Goal: Navigation & Orientation: Find specific page/section

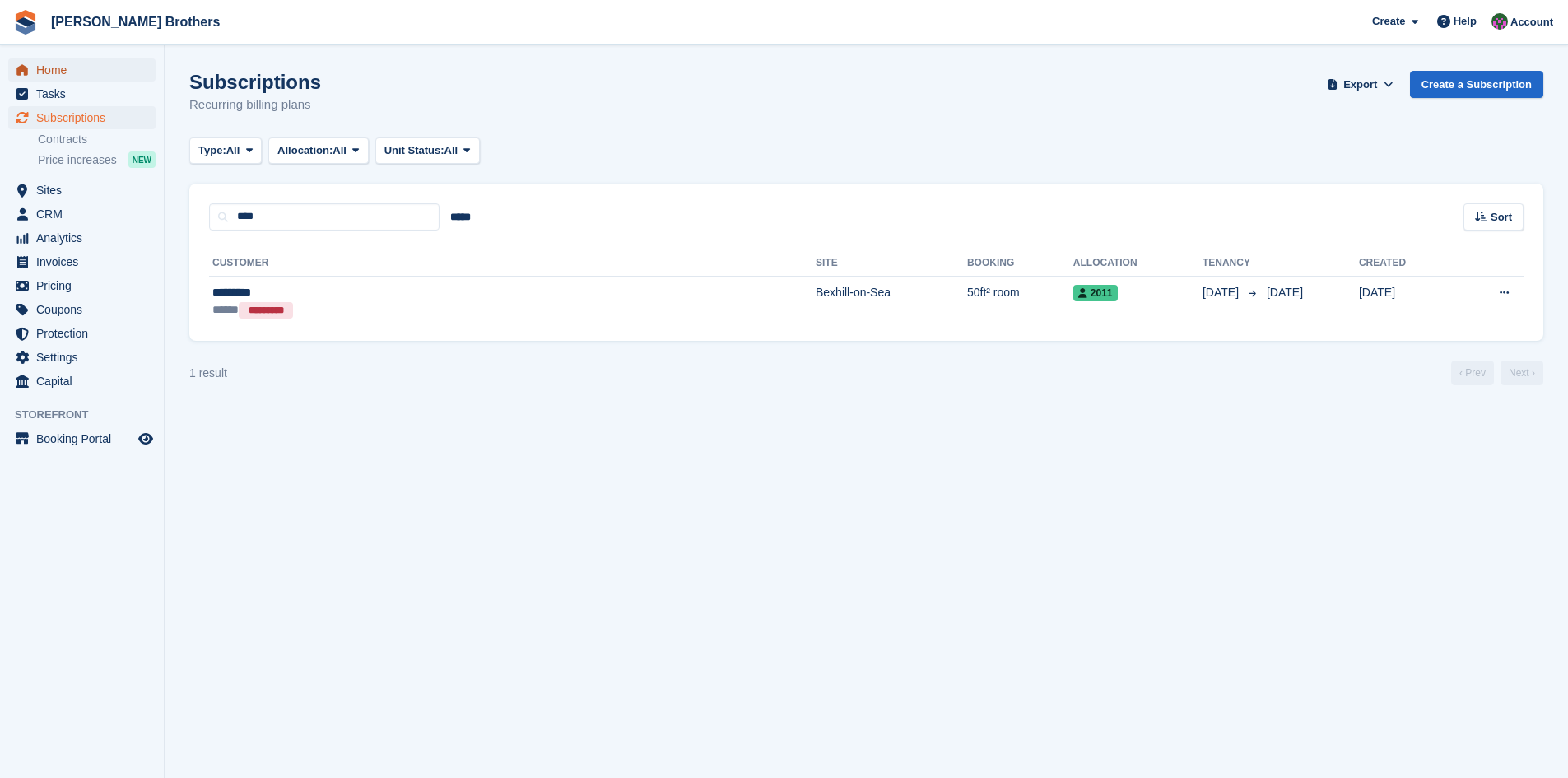
click at [51, 61] on span "Home" at bounding box center [85, 70] width 99 height 23
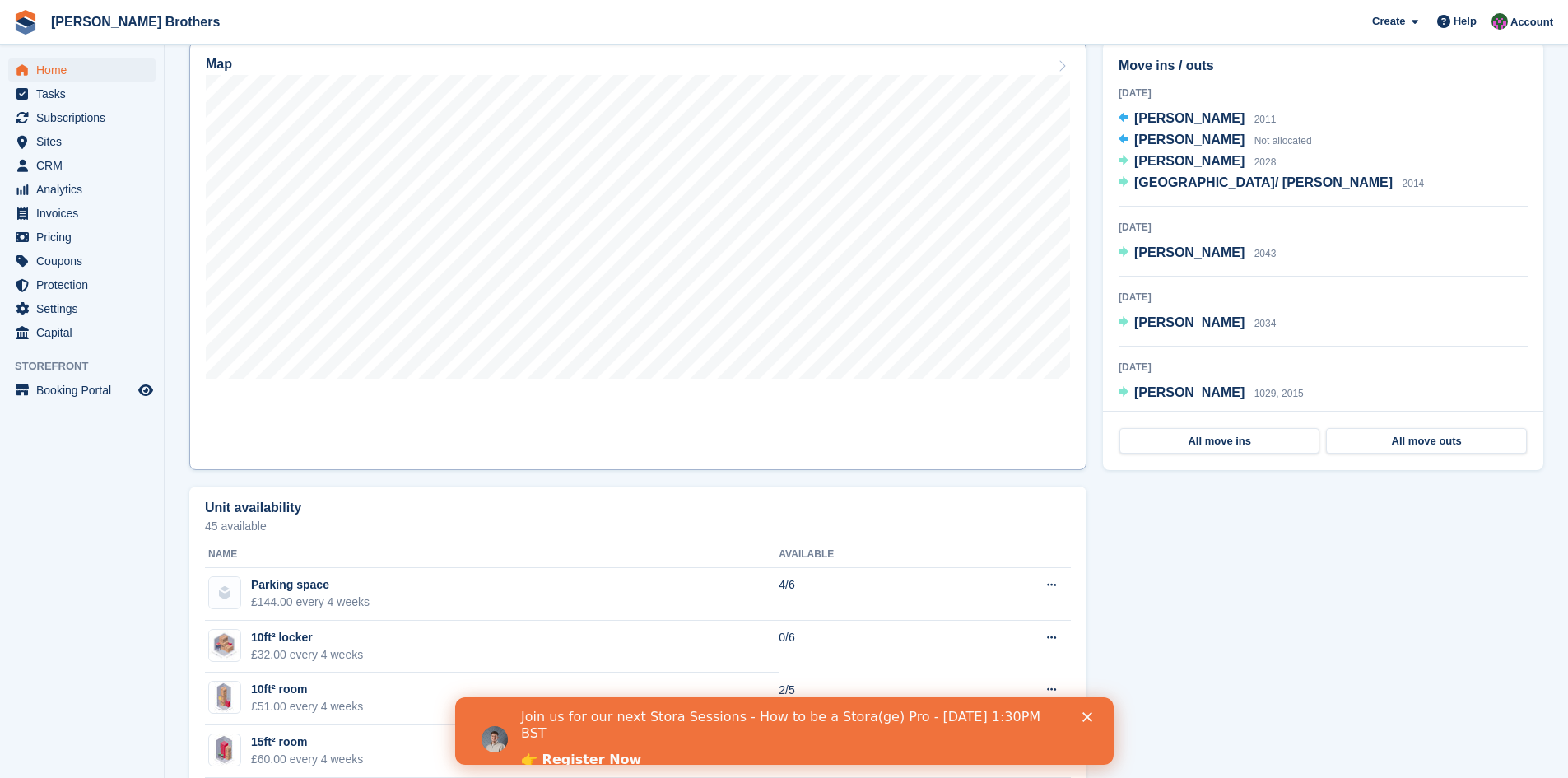
scroll to position [412, 0]
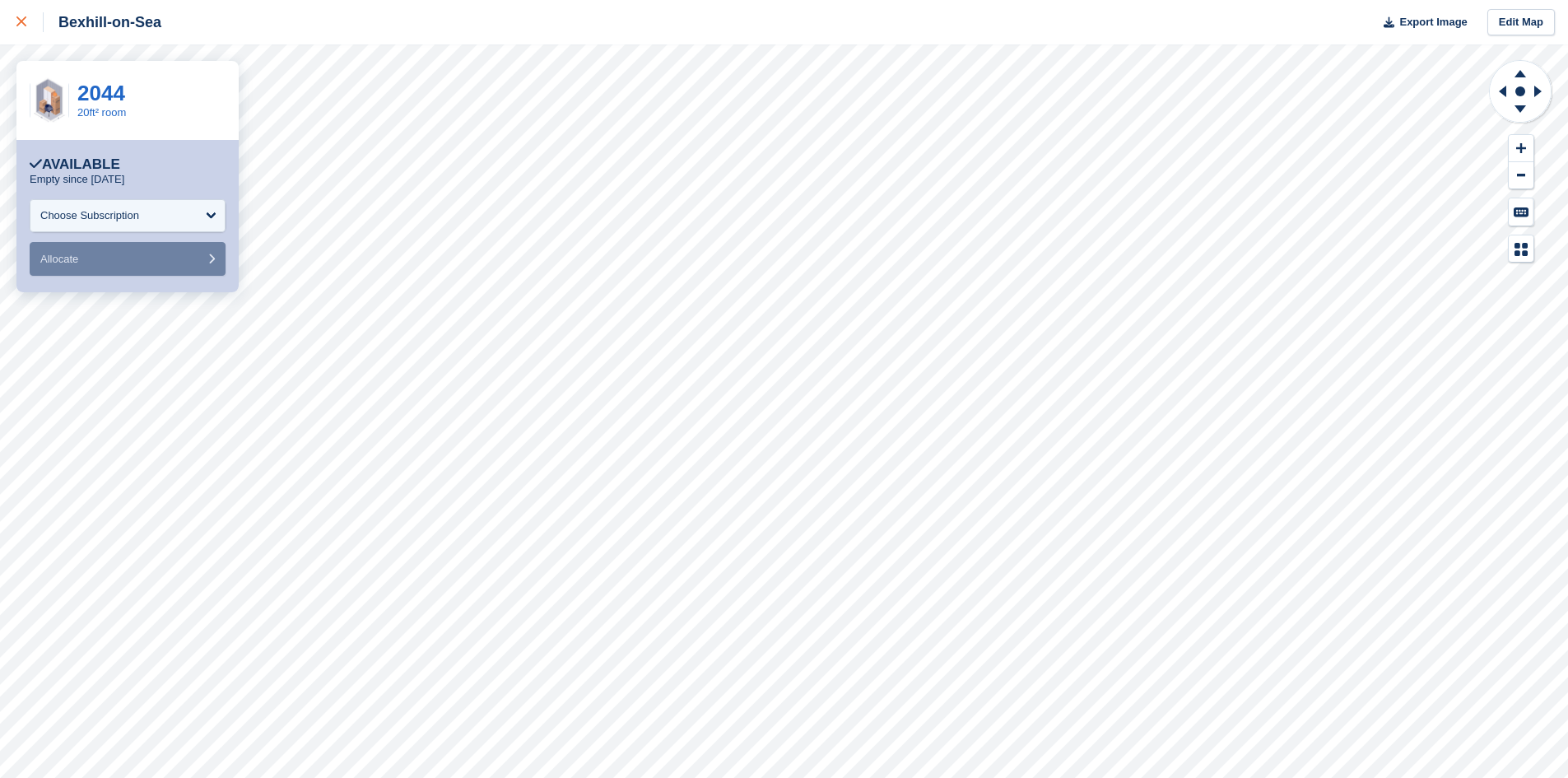
click at [20, 16] on div at bounding box center [30, 22] width 27 height 20
